Goal: Share content

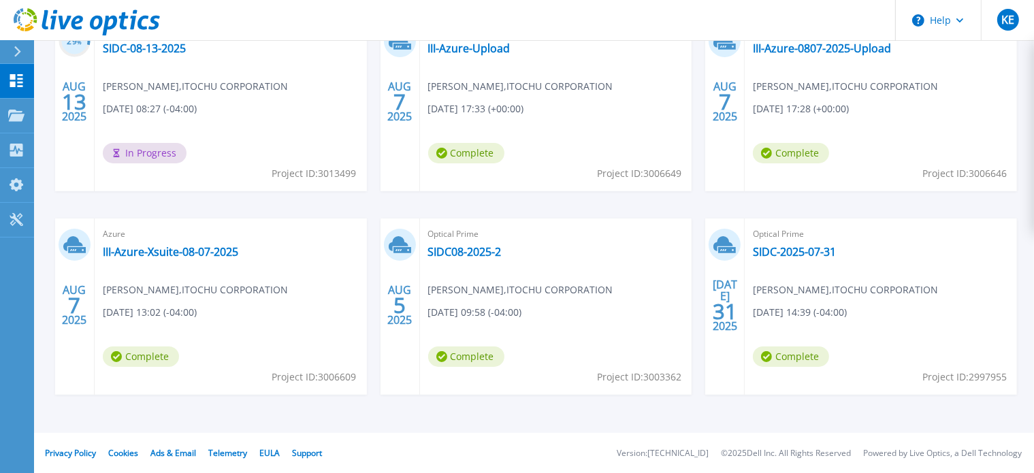
scroll to position [280, 0]
click at [471, 253] on link "SIDC08-2025-2" at bounding box center [465, 252] width 74 height 14
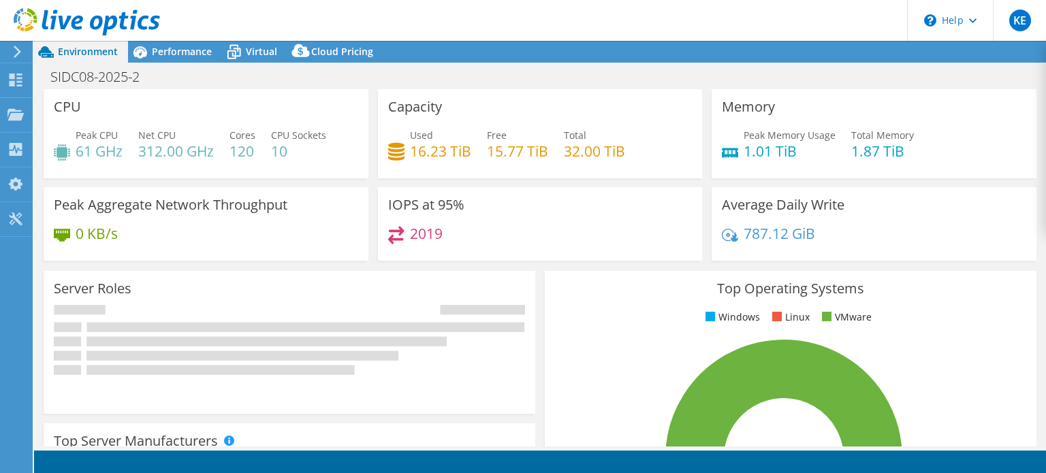
select select "USEast"
select select "USD"
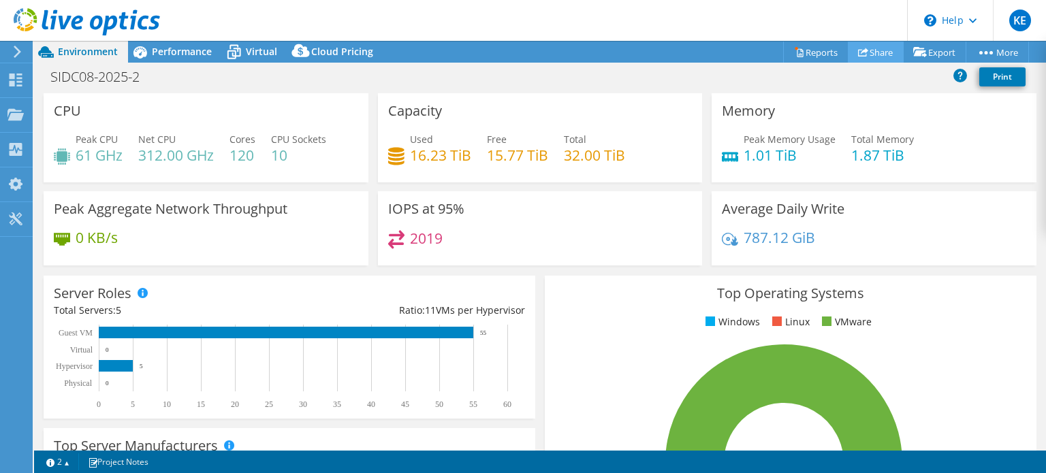
click at [877, 52] on link "Share" at bounding box center [875, 52] width 56 height 21
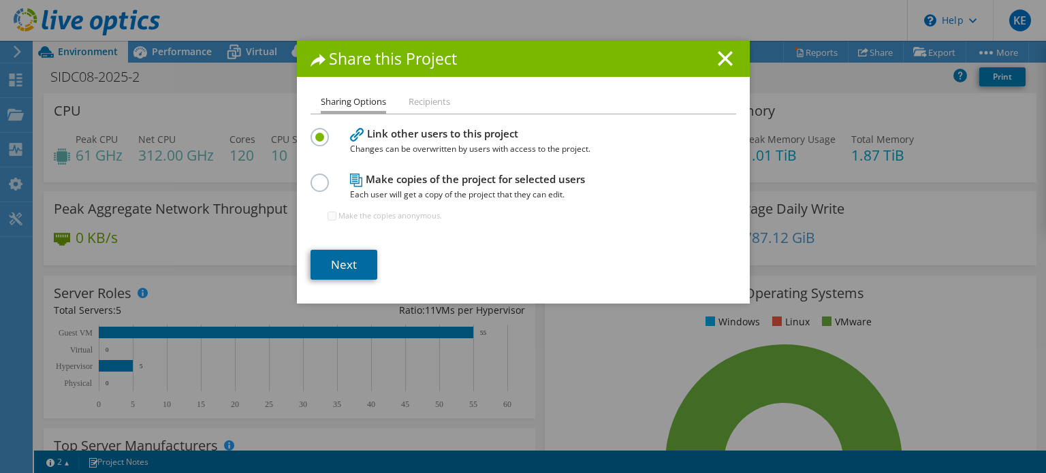
click at [359, 261] on link "Next" at bounding box center [343, 265] width 67 height 30
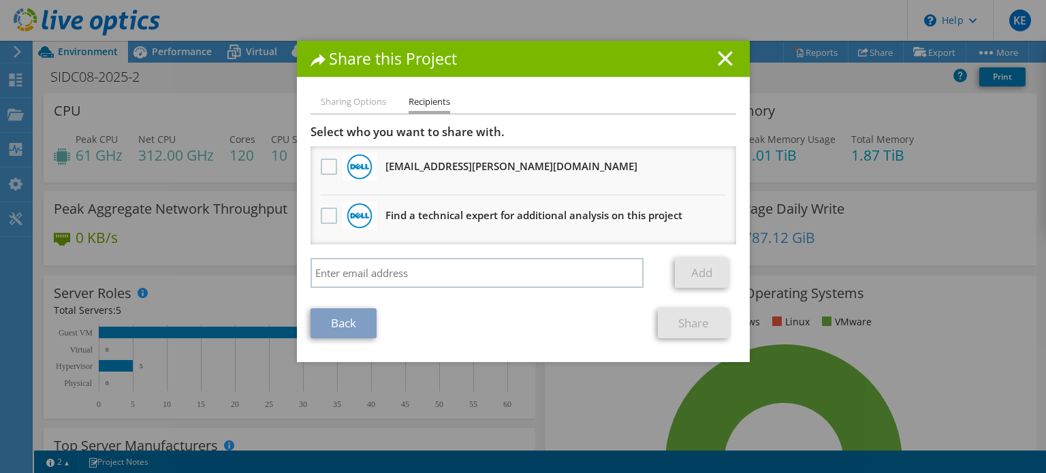
click at [717, 56] on icon at bounding box center [724, 58] width 15 height 15
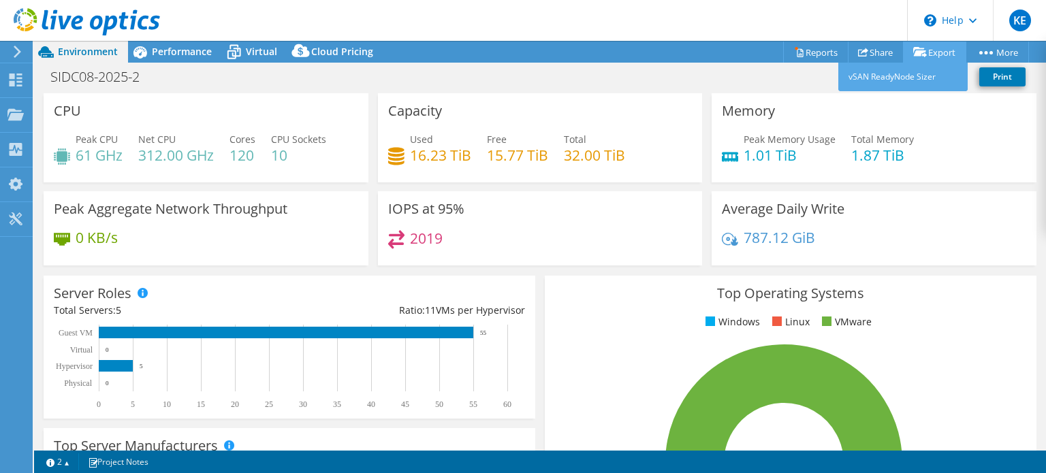
click at [928, 50] on link "Export" at bounding box center [934, 52] width 63 height 21
click at [918, 80] on link "vSAN ReadyNode Sizer" at bounding box center [902, 77] width 129 height 29
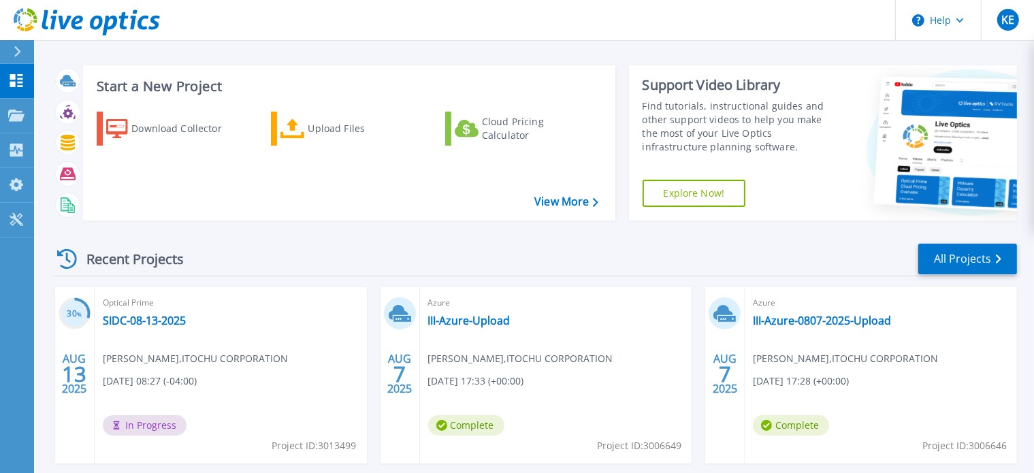
scroll to position [76, 0]
